Goal: Navigation & Orientation: Go to known website

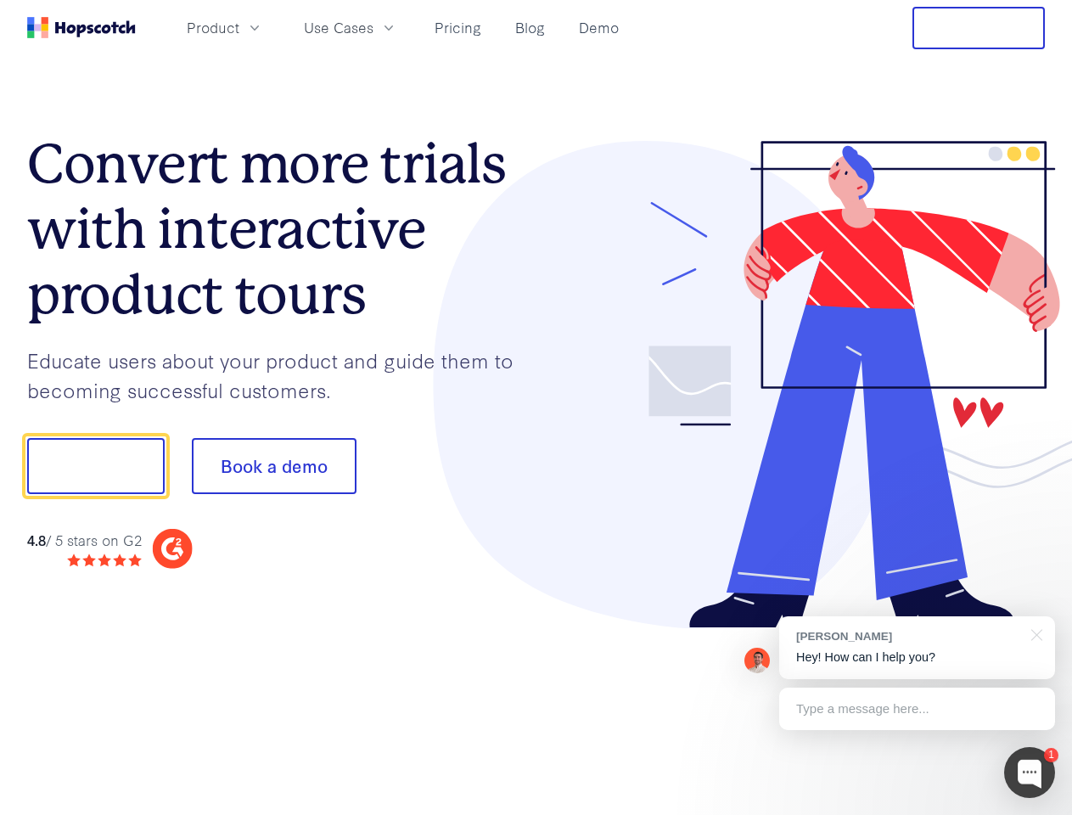
click at [536, 407] on div at bounding box center [790, 385] width 509 height 488
click at [239, 27] on span "Product" at bounding box center [213, 27] width 53 height 21
click at [373, 27] on span "Use Cases" at bounding box center [339, 27] width 70 height 21
click at [978, 28] on button "Free Trial" at bounding box center [978, 28] width 132 height 42
click at [95, 466] on button "Show me!" at bounding box center [95, 466] width 137 height 56
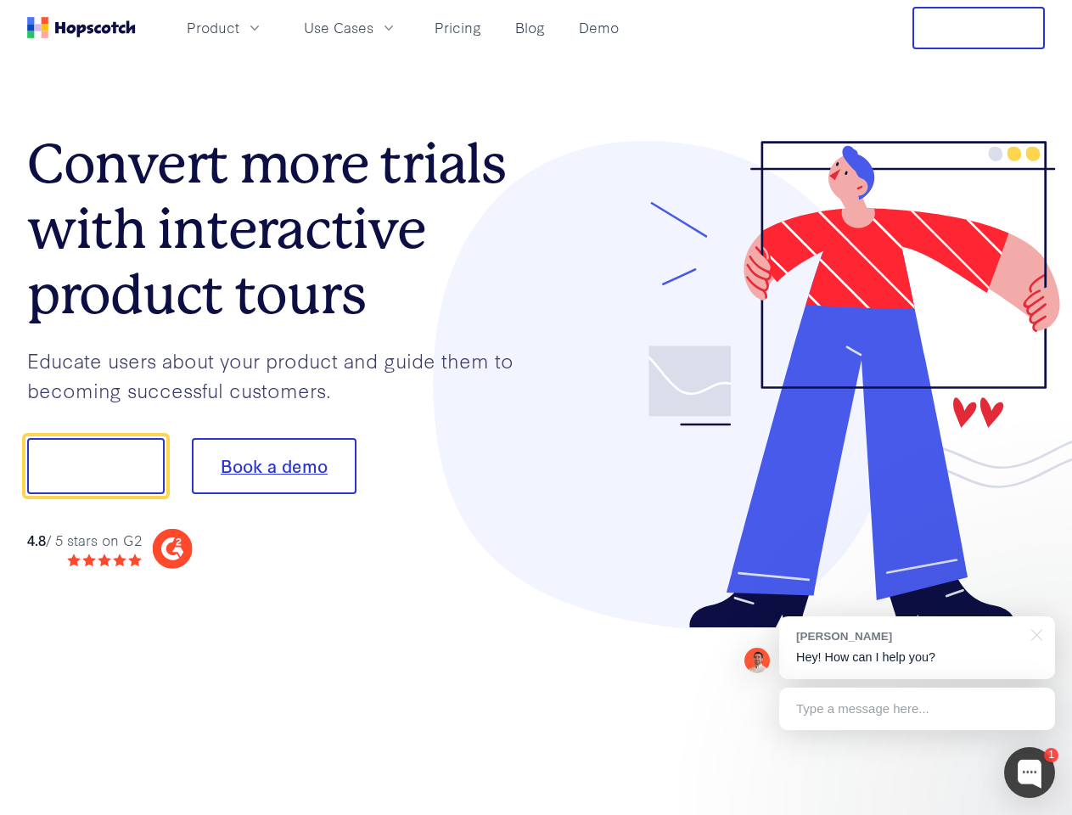
click at [273, 466] on button "Book a demo" at bounding box center [274, 466] width 165 height 56
click at [1029, 772] on div at bounding box center [1029, 772] width 51 height 51
click at [917, 648] on div "[PERSON_NAME] Hey! How can I help you?" at bounding box center [917, 647] width 276 height 63
click at [1034, 633] on div at bounding box center [896, 464] width 318 height 566
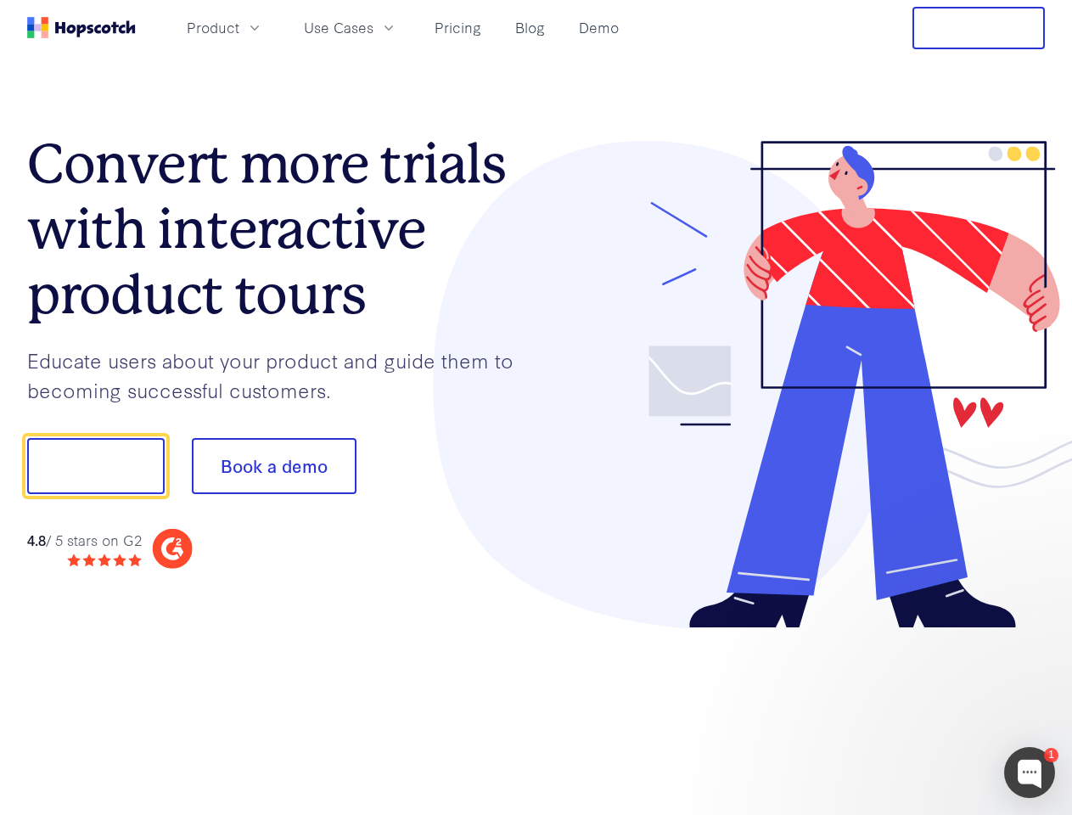
click at [917, 709] on div at bounding box center [896, 577] width 318 height 339
